Goal: Transaction & Acquisition: Purchase product/service

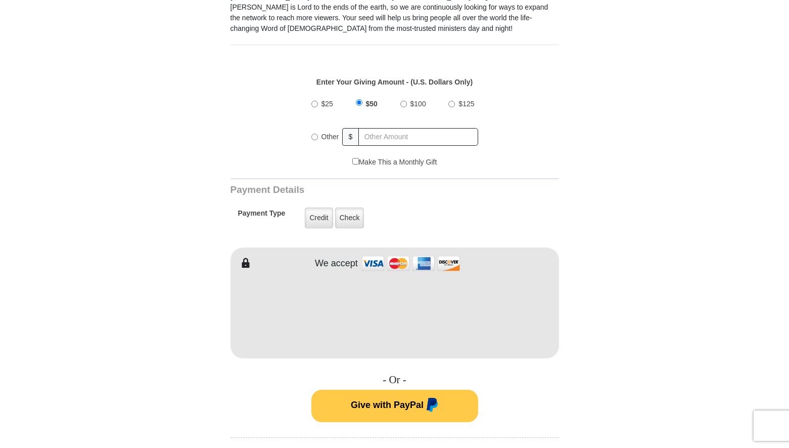
scroll to position [354, 0]
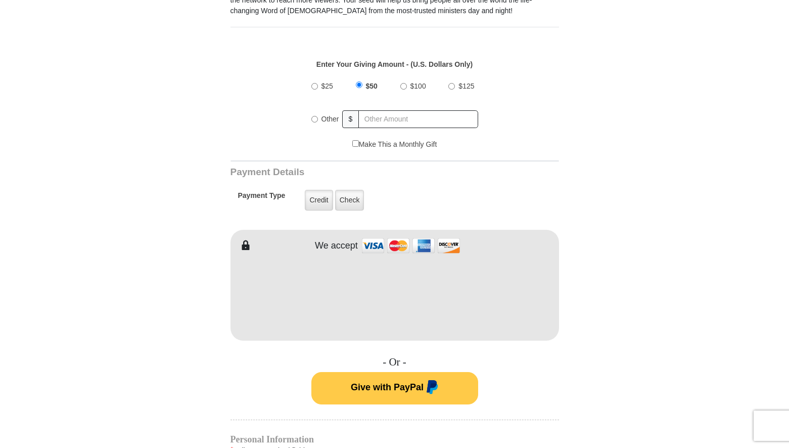
type input "[PERSON_NAME]"
click at [245, 355] on h4 "- Or -" at bounding box center [395, 361] width 329 height 13
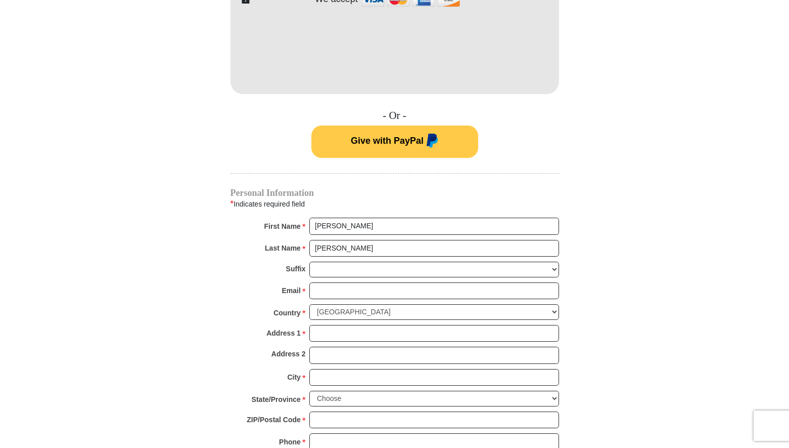
scroll to position [607, 0]
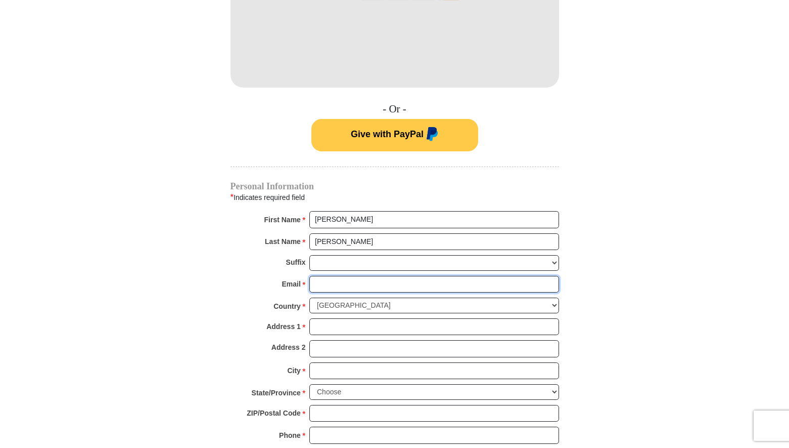
click at [330, 279] on input "Email *" at bounding box center [434, 284] width 250 height 17
type input "[EMAIL_ADDRESS][DOMAIN_NAME]"
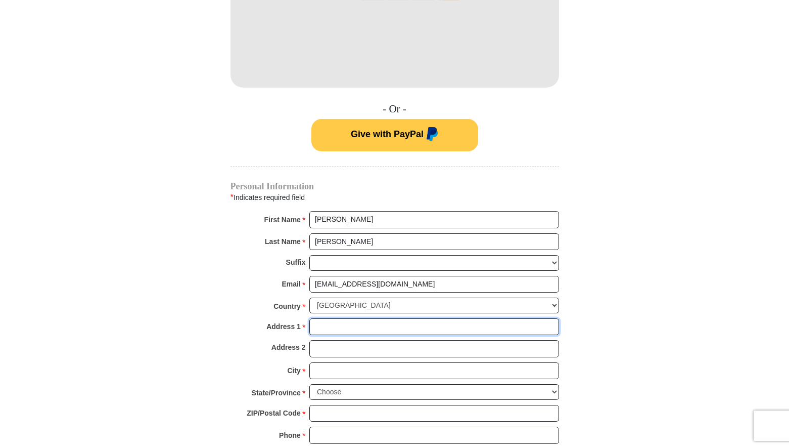
type input "[STREET_ADDRESS]"
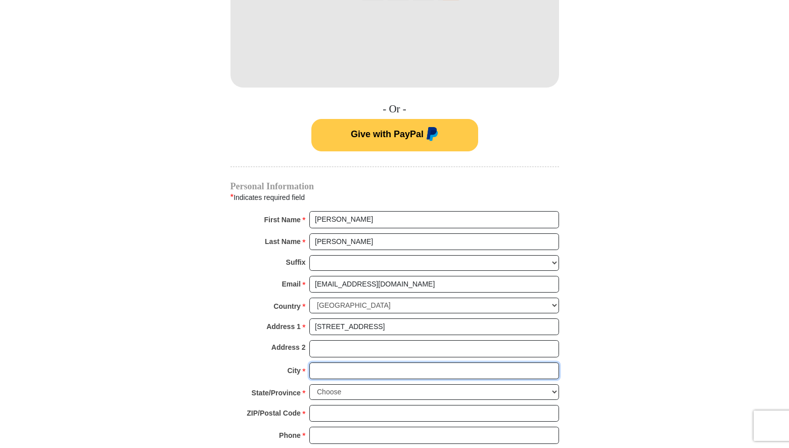
type input "[GEOGRAPHIC_DATA]"
select select "CA"
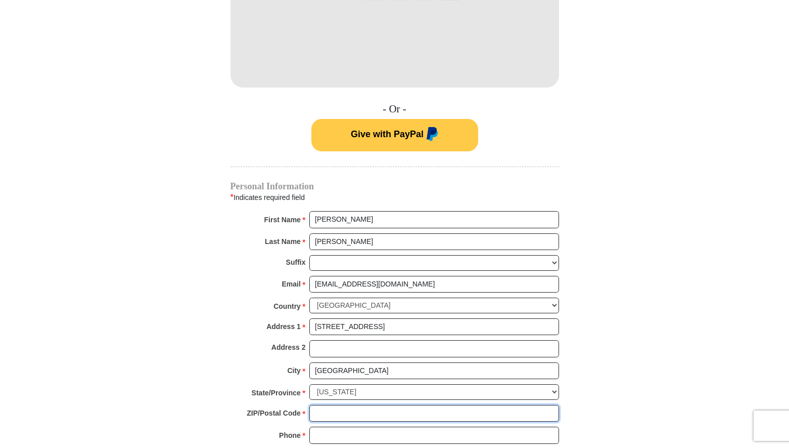
type input "93308"
type input "6619781562"
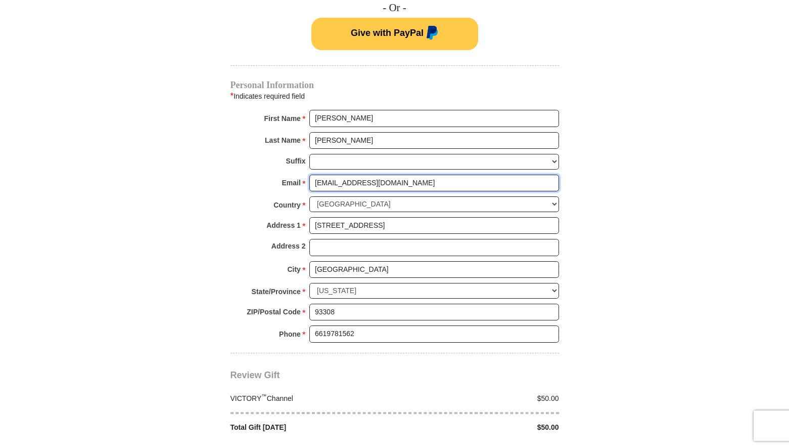
scroll to position [758, 0]
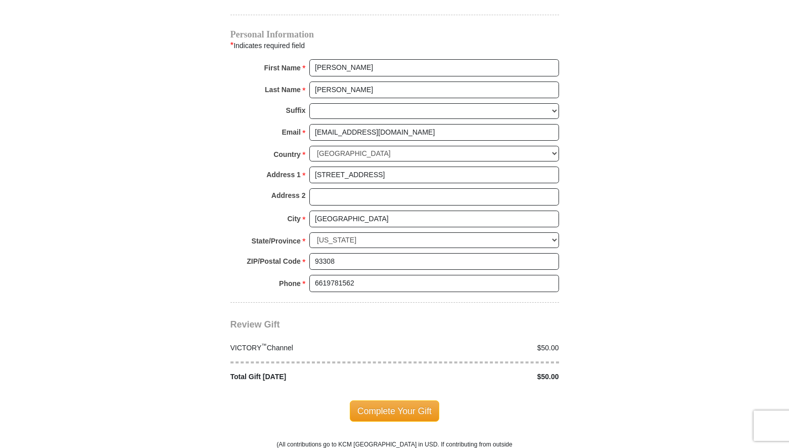
click at [381, 402] on span "Complete Your Gift" at bounding box center [395, 410] width 90 height 21
